Goal: Task Accomplishment & Management: Use online tool/utility

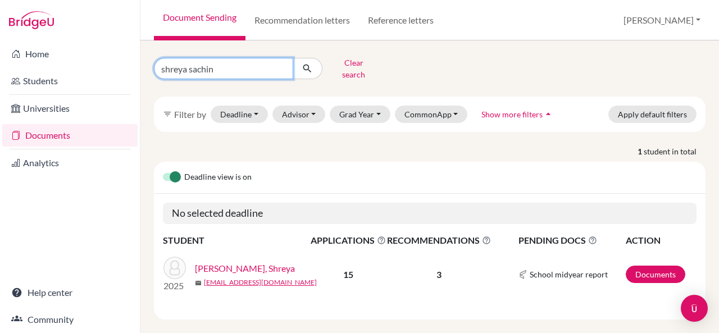
click at [270, 63] on input "shreya sachin" at bounding box center [223, 68] width 139 height 21
type input "s"
type input "sakshi"
click button "submit" at bounding box center [308, 68] width 30 height 21
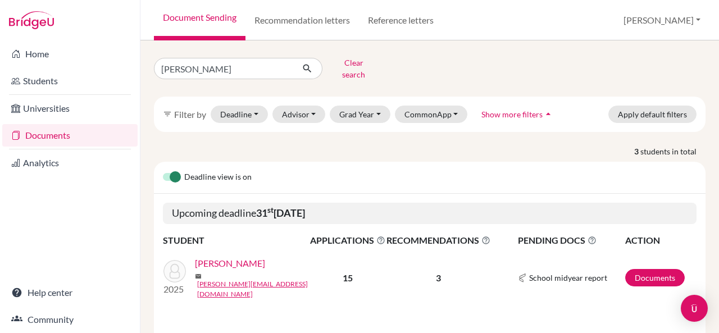
click at [238, 258] on link "[PERSON_NAME]" at bounding box center [230, 263] width 70 height 13
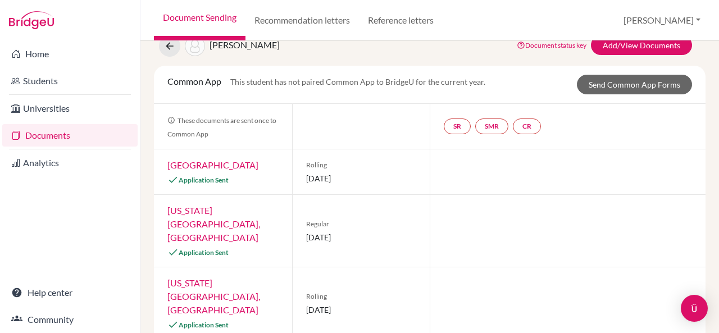
scroll to position [15, 0]
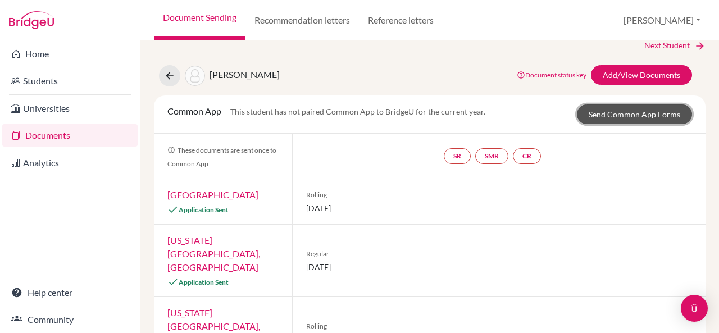
click at [629, 118] on link "Send Common App Forms" at bounding box center [634, 114] width 115 height 20
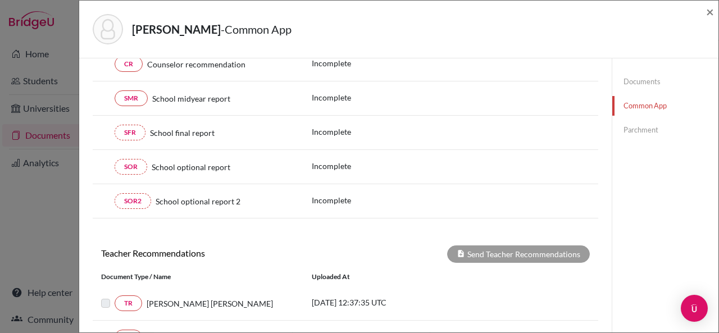
scroll to position [135, 0]
click at [639, 130] on link "Parchment" at bounding box center [665, 130] width 106 height 20
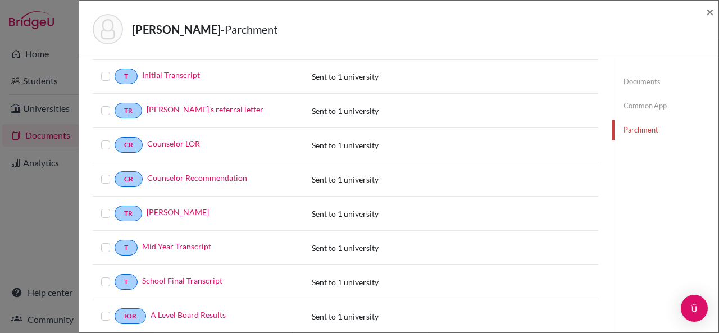
scroll to position [268, 0]
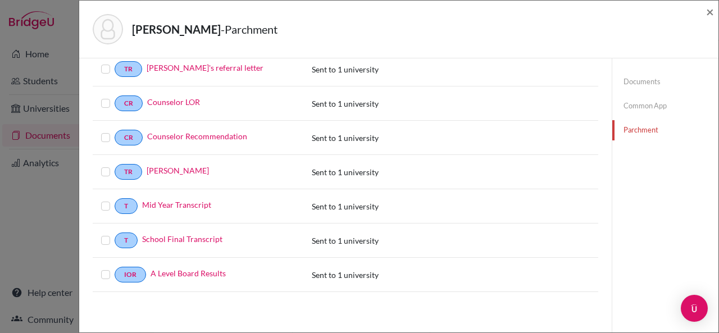
click at [115, 268] on label at bounding box center [115, 268] width 0 height 0
click at [0, 0] on input "checkbox" at bounding box center [0, 0] width 0 height 0
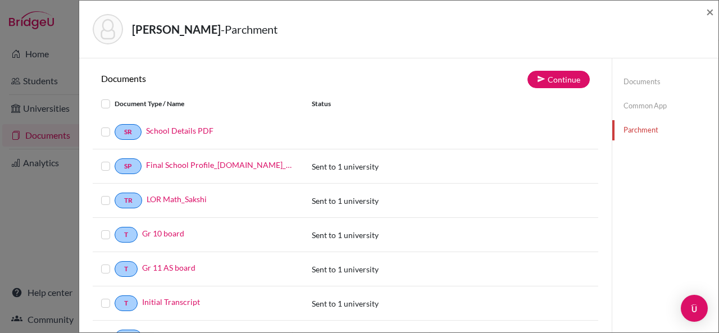
scroll to position [0, 0]
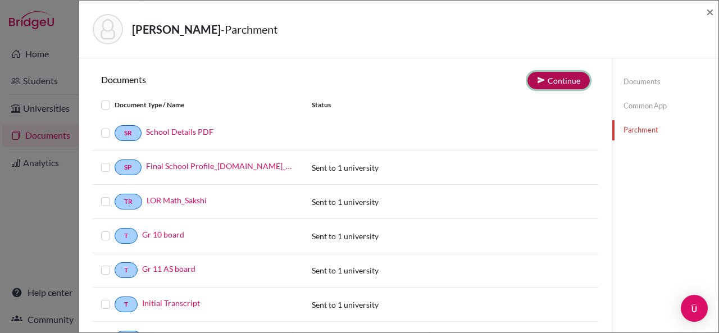
click at [547, 81] on button "Continue" at bounding box center [558, 80] width 62 height 17
